Goal: Complete application form

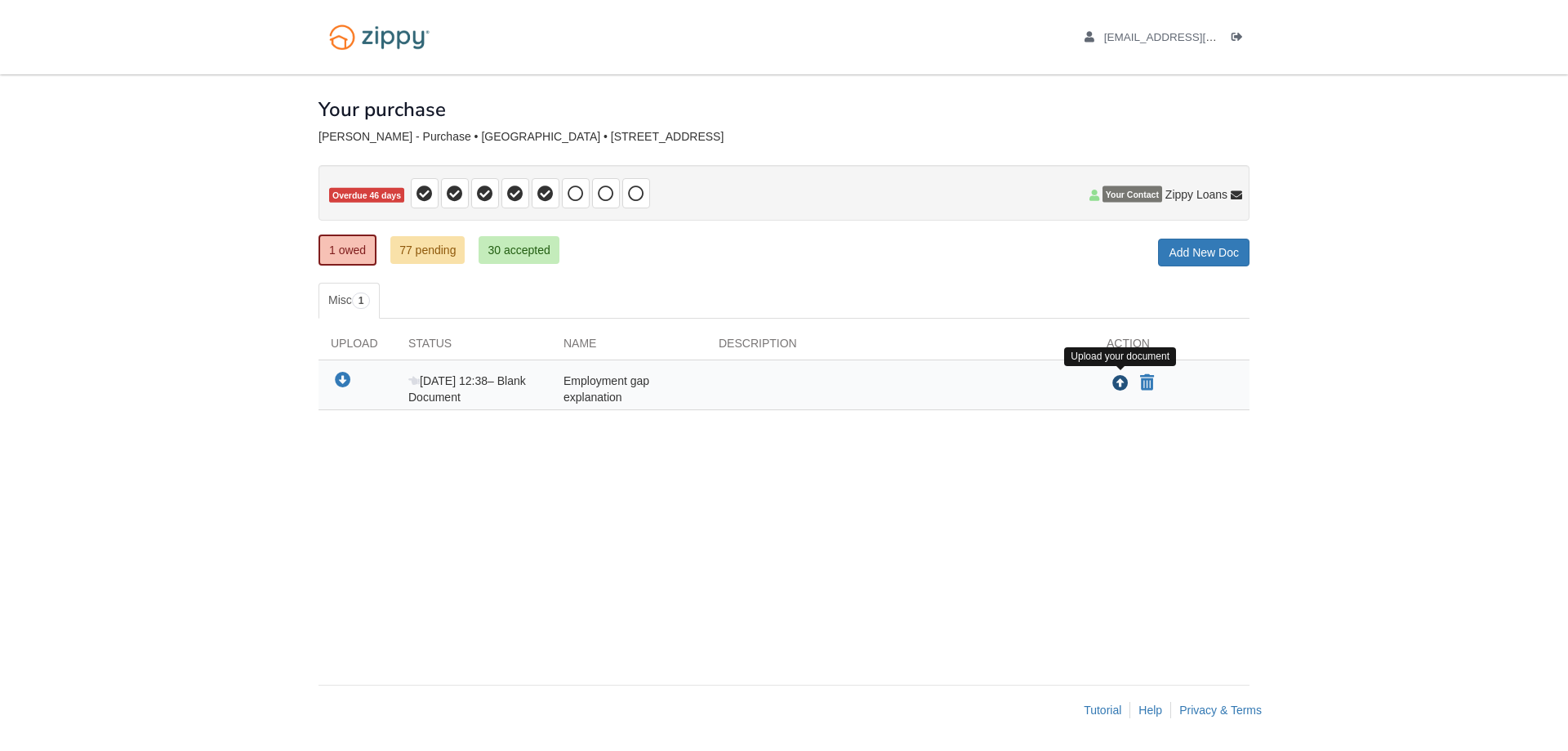
click at [1122, 384] on icon "Upload Employment gap explanation" at bounding box center [1121, 384] width 16 height 16
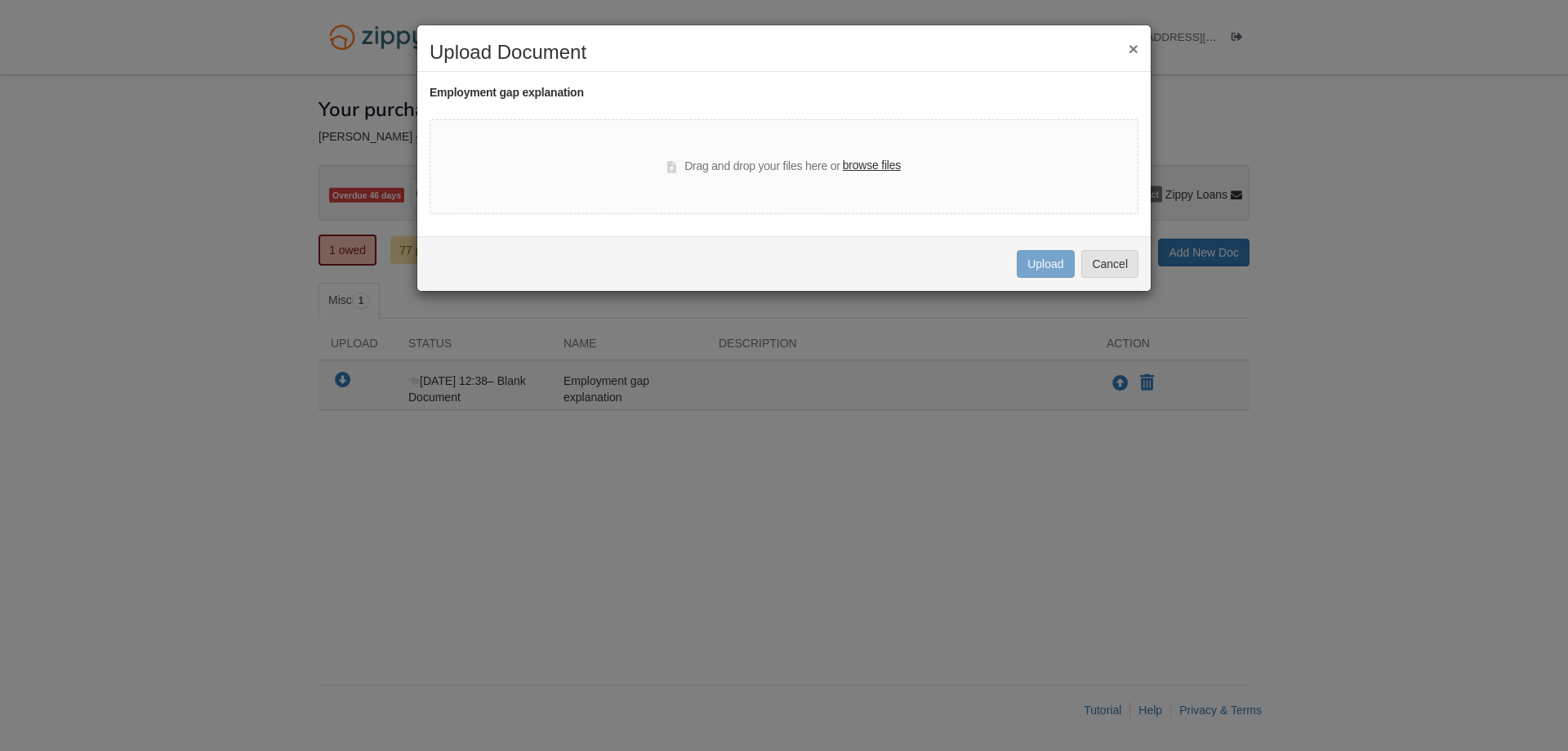
click at [884, 172] on label "browse files" at bounding box center [872, 165] width 58 height 18
click at [0, 0] on input "browse files" at bounding box center [0, 0] width 0 height 0
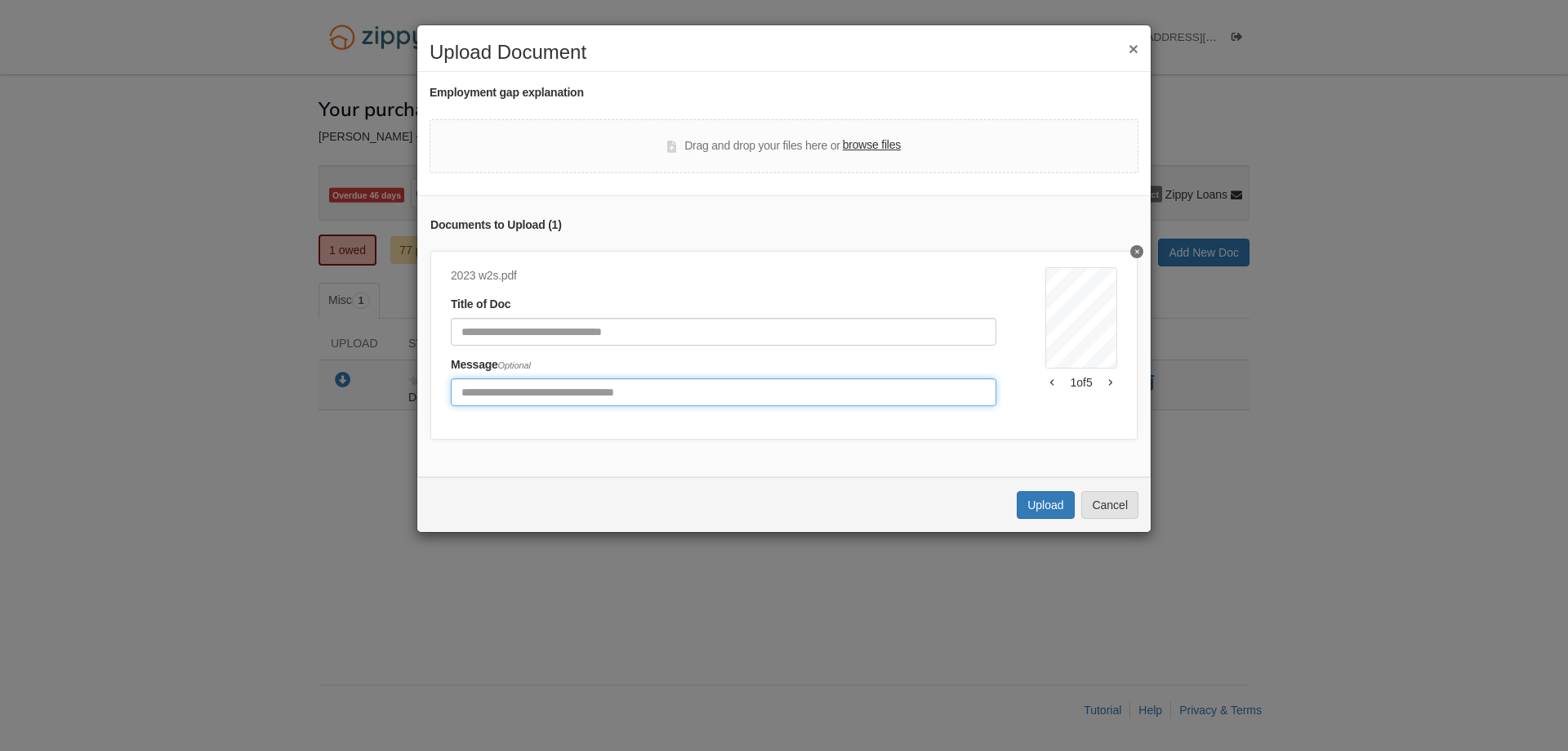
click at [507, 389] on input "Include any comments on this document" at bounding box center [723, 392] width 545 height 28
click at [1103, 380] on button "button" at bounding box center [1110, 382] width 14 height 10
click at [1050, 378] on icon "button" at bounding box center [1052, 382] width 4 height 8
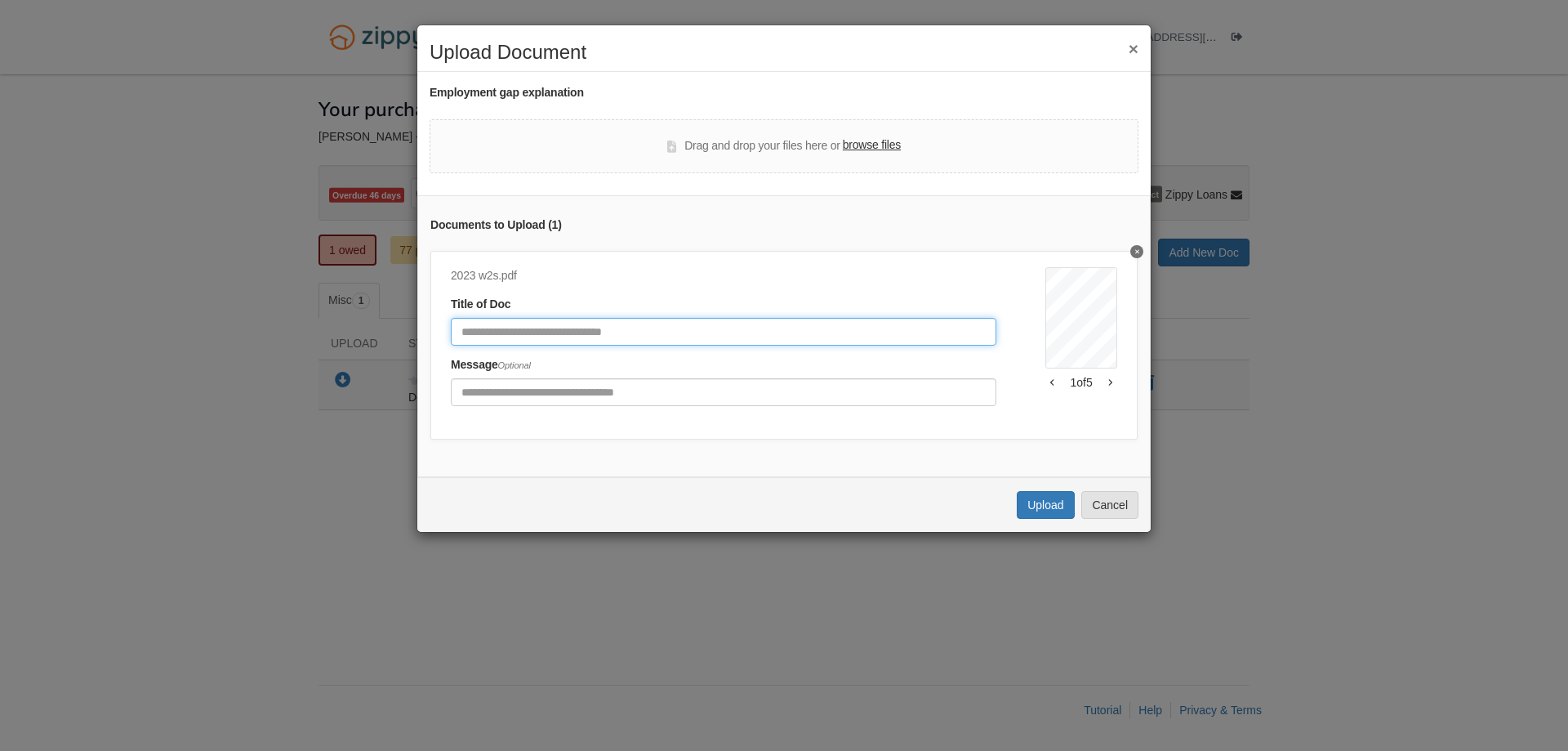
click at [705, 345] on input "Document Title" at bounding box center [723, 331] width 545 height 28
type input "*"
type input "**"
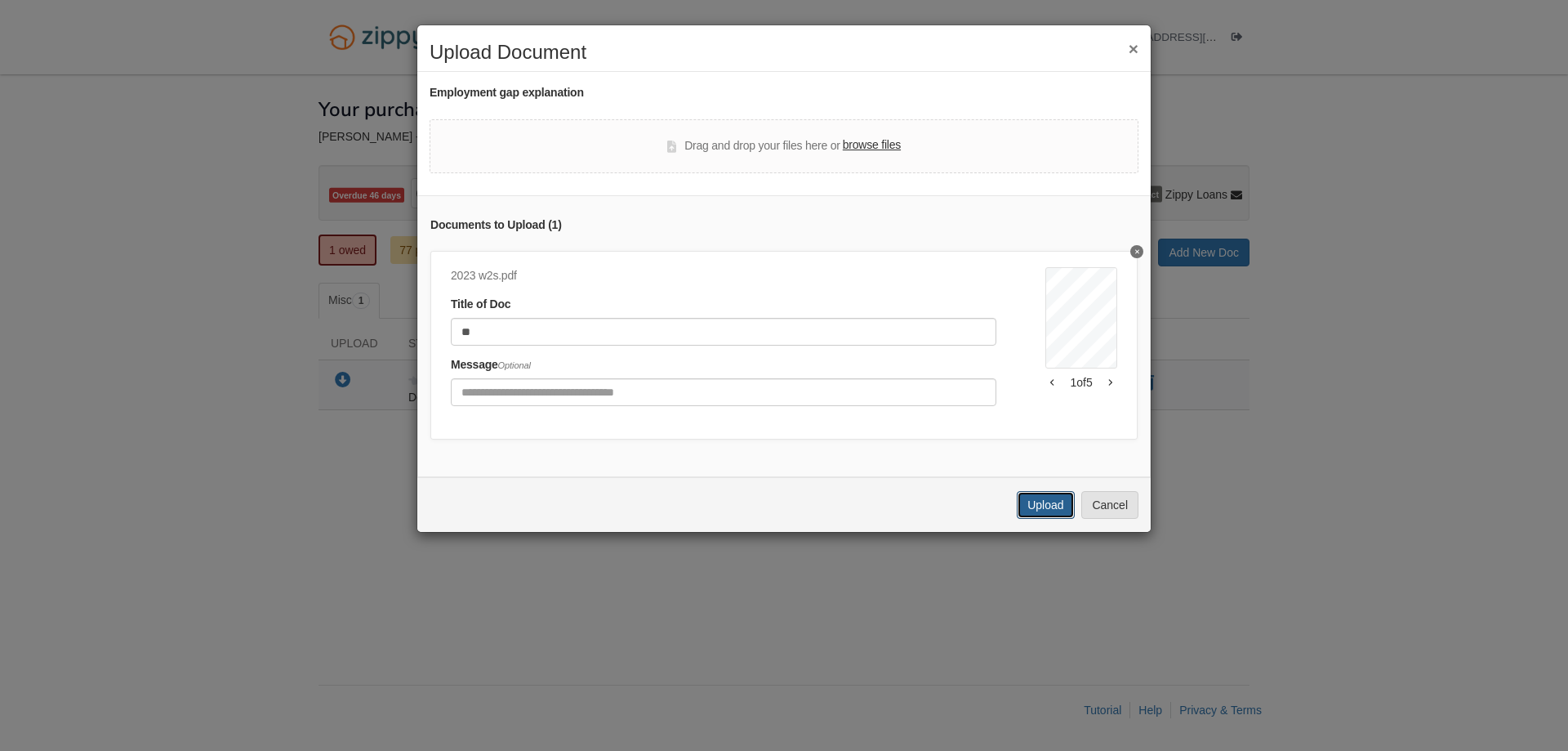
click at [1037, 519] on button "Upload" at bounding box center [1046, 504] width 57 height 28
